Goal: Task Accomplishment & Management: Manage account settings

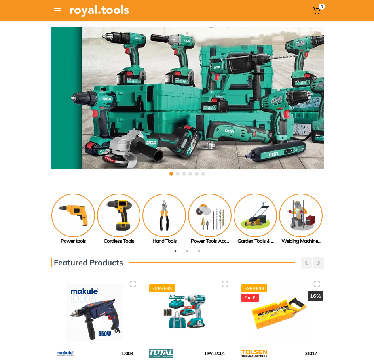
drag, startPoint x: 68, startPoint y: 11, endPoint x: 67, endPoint y: 15, distance: 4.1
click at [68, 12] on div "0" at bounding box center [187, 10] width 273 height 21
click at [65, 15] on div "0" at bounding box center [187, 10] width 273 height 21
click at [62, 15] on button at bounding box center [58, 11] width 14 height 14
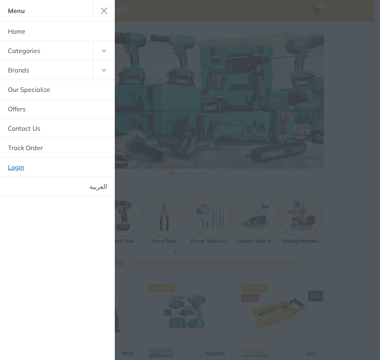
click at [68, 167] on link "Login" at bounding box center [57, 167] width 115 height 19
click at [22, 166] on link "Login" at bounding box center [57, 167] width 115 height 19
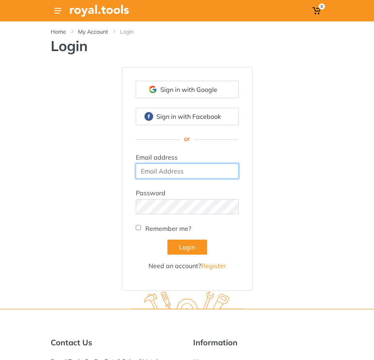
click at [169, 174] on input "email" at bounding box center [187, 171] width 103 height 15
type input "[EMAIL_ADDRESS][DOMAIN_NAME]"
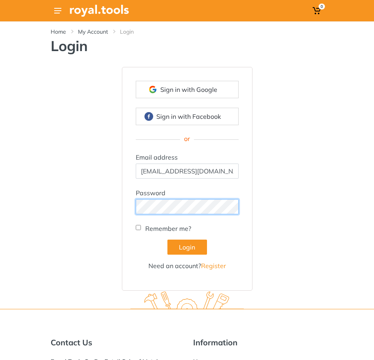
click at [168, 240] on button "Login" at bounding box center [188, 247] width 40 height 15
